Goal: Task Accomplishment & Management: Use online tool/utility

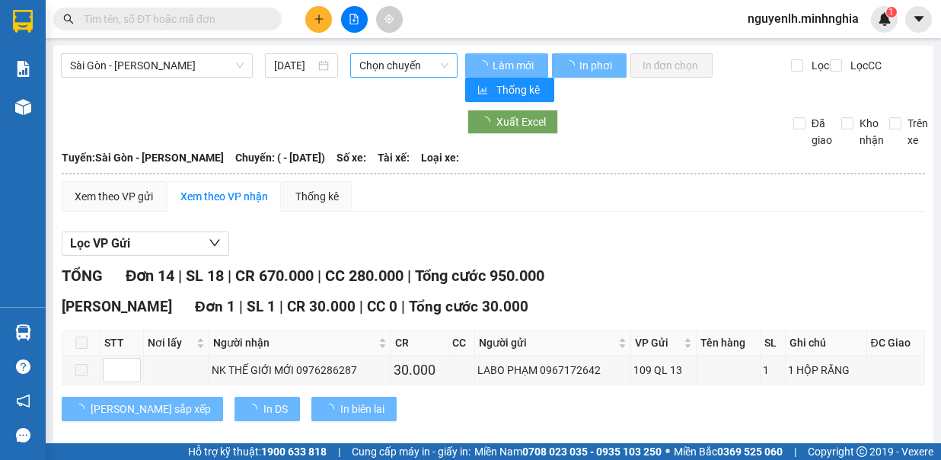
click at [389, 65] on span "Chọn chuyến" at bounding box center [403, 65] width 89 height 23
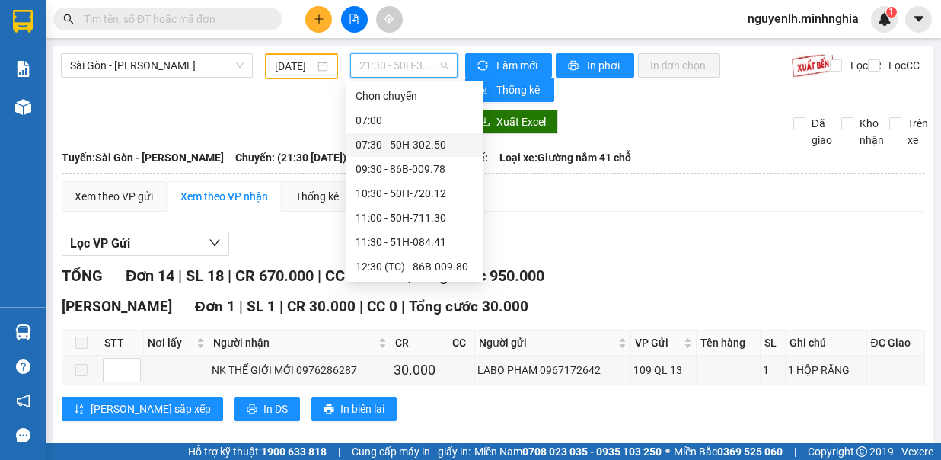
click at [282, 60] on input "12/10/2025" at bounding box center [295, 66] width 40 height 17
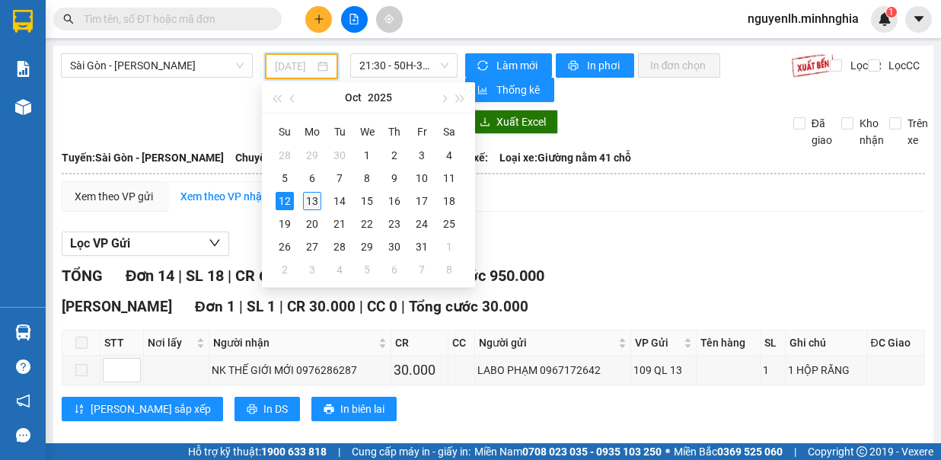
click at [308, 199] on div "13" at bounding box center [312, 201] width 18 height 18
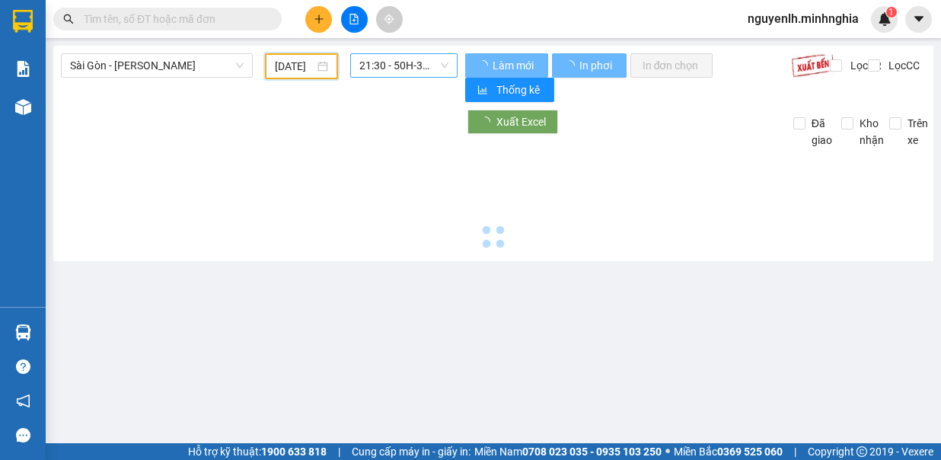
click at [396, 70] on span "21:30 - 50H-363.64" at bounding box center [403, 65] width 89 height 23
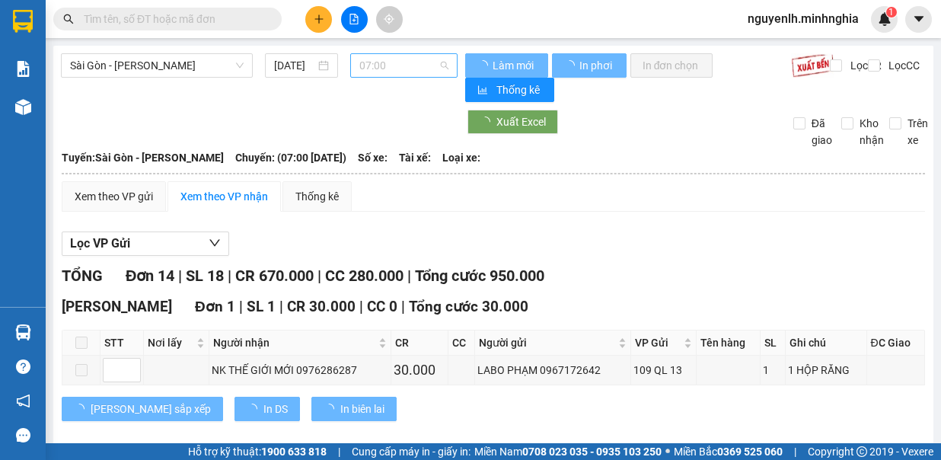
type input "13/10/2025"
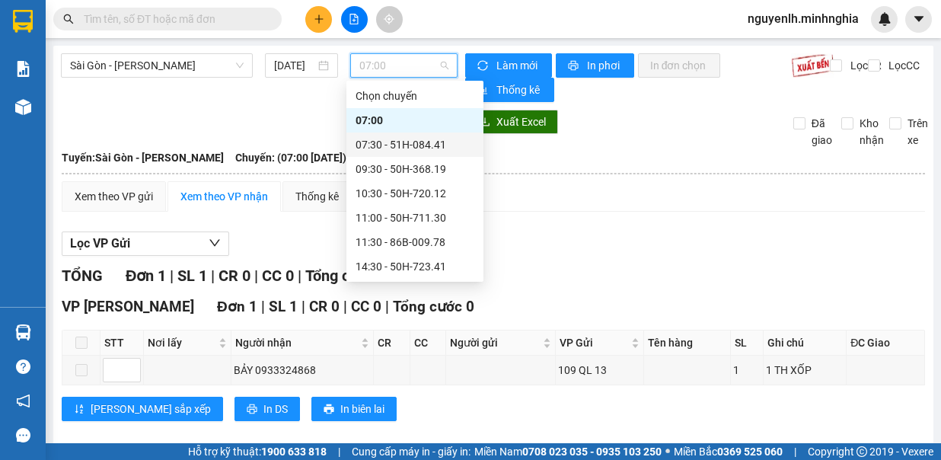
click at [410, 140] on div "07:30 - 51H-084.41" at bounding box center [415, 144] width 119 height 17
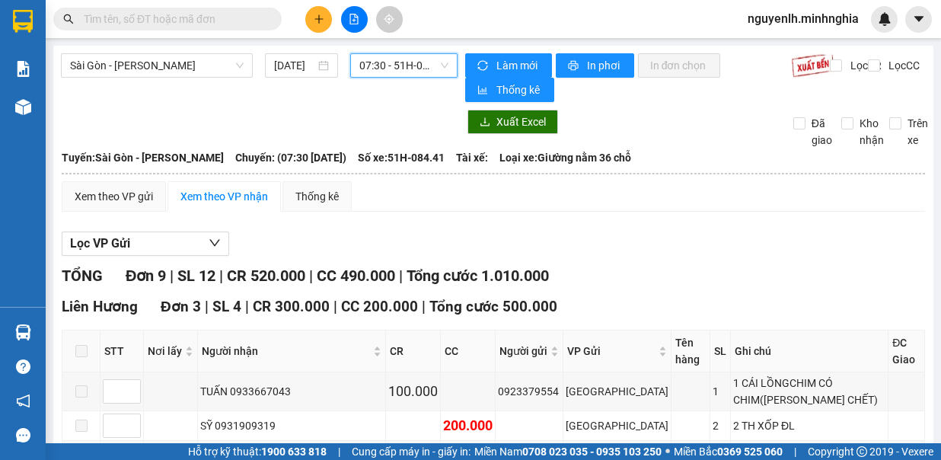
click at [408, 64] on span "07:30 - 51H-084.41" at bounding box center [403, 65] width 89 height 23
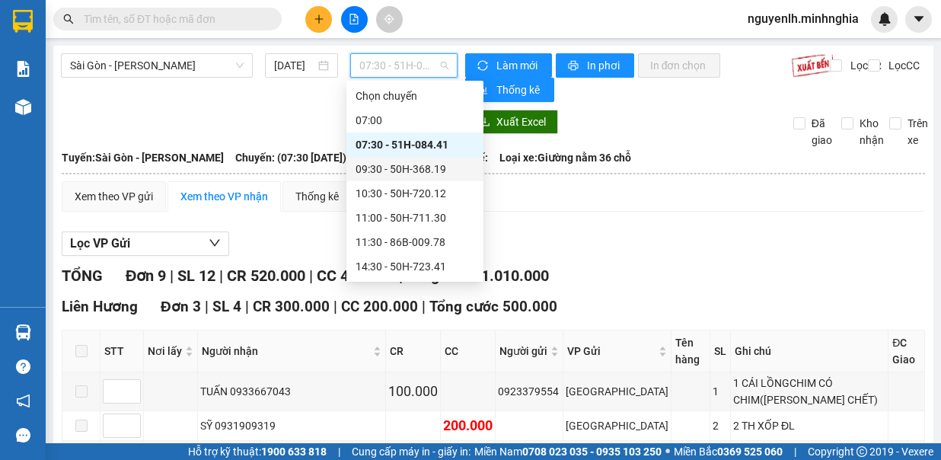
click at [432, 173] on div "09:30 - 50H-368.19" at bounding box center [415, 169] width 119 height 17
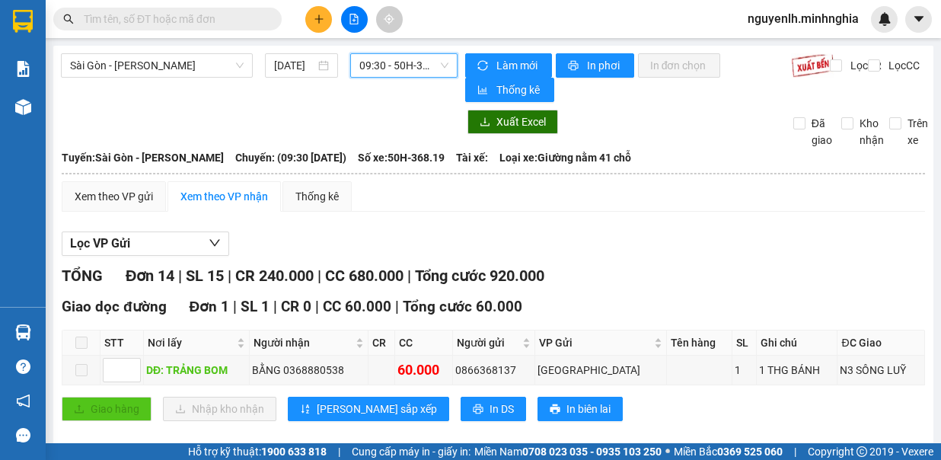
click at [407, 69] on span "09:30 - 50H-368.19" at bounding box center [403, 65] width 89 height 23
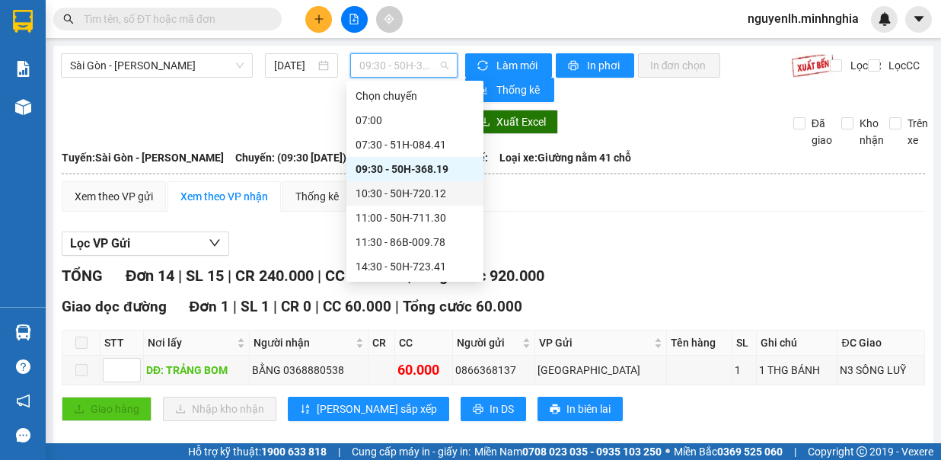
click at [438, 198] on div "10:30 - 50H-720.12" at bounding box center [415, 193] width 119 height 17
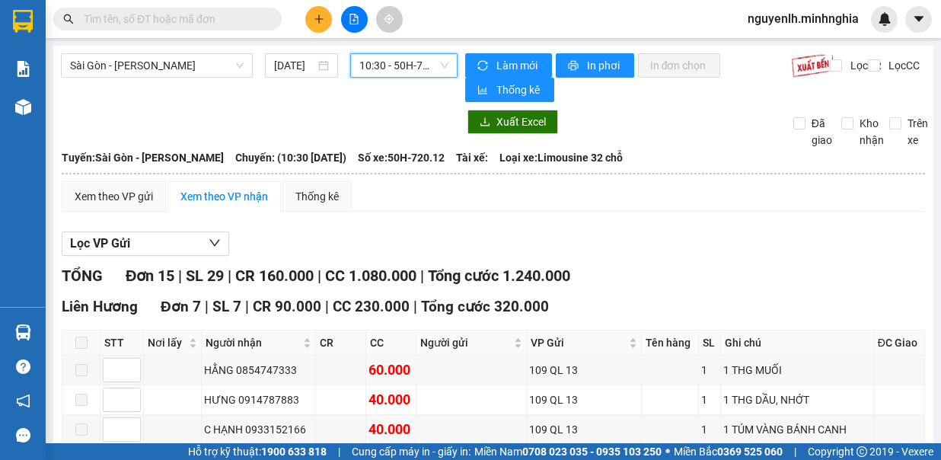
scroll to position [305, 0]
